Goal: Task Accomplishment & Management: Manage account settings

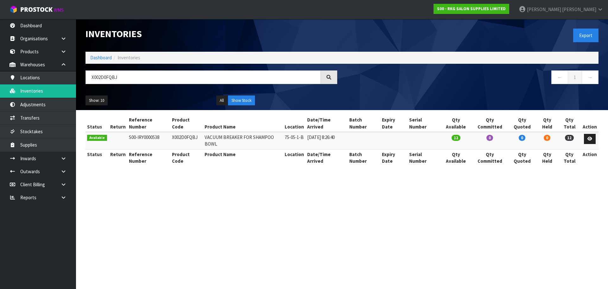
click at [444, 238] on section "Inventories Export Dashboard Inventories X002D0FQBJ ← 1 → Show: 10 5 10 25 50 A…" at bounding box center [304, 144] width 608 height 289
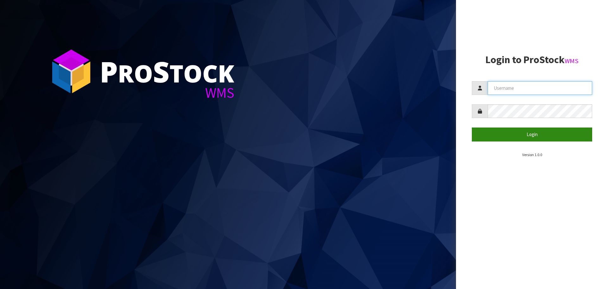
type input "[PERSON_NAME]"
click at [532, 135] on button "Login" at bounding box center [532, 134] width 120 height 14
